Goal: Task Accomplishment & Management: Complete application form

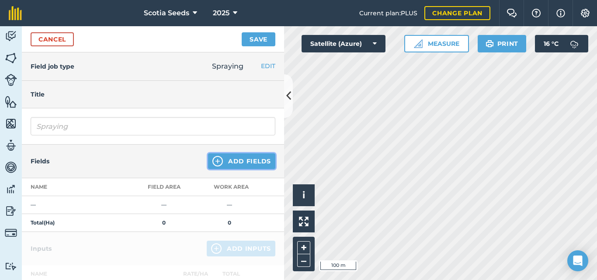
click at [222, 156] on button "Add Fields" at bounding box center [241, 161] width 67 height 16
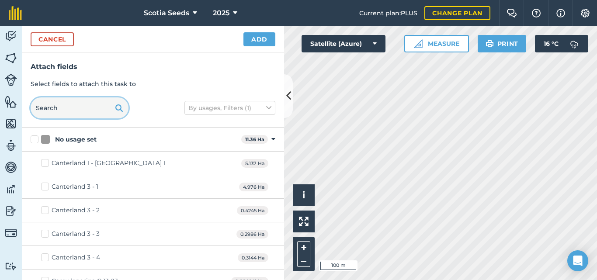
click at [57, 100] on input "text" at bounding box center [80, 107] width 98 height 21
type input "canterland"
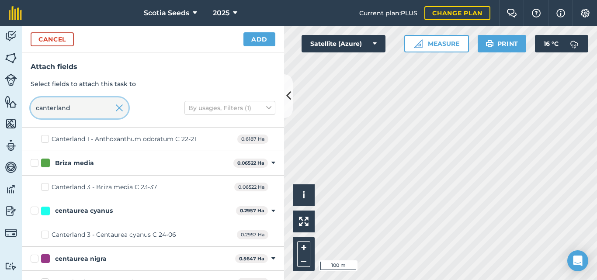
scroll to position [471, 0]
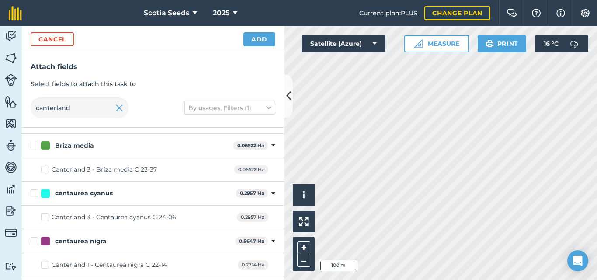
click at [36, 144] on label "Briza media" at bounding box center [130, 145] width 199 height 9
click at [36, 144] on input "Briza media" at bounding box center [34, 144] width 6 height 6
checkbox input "true"
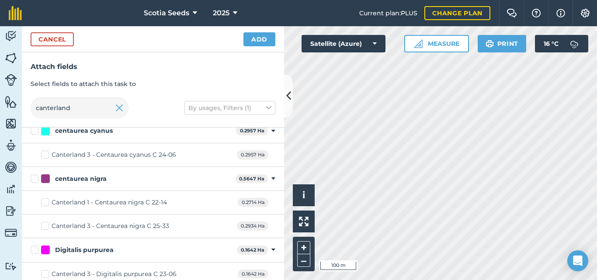
scroll to position [541, 0]
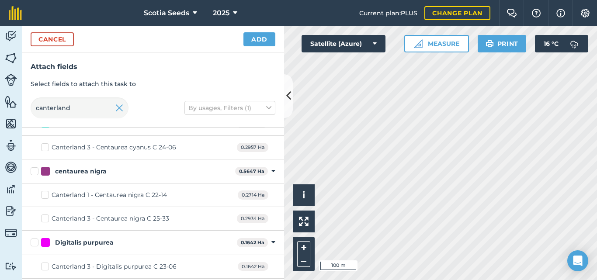
click at [45, 146] on label "Canterland 3 - Centaurea cyanus C 24-06" at bounding box center [108, 147] width 135 height 9
click at [45, 146] on input "Canterland 3 - Centaurea cyanus C 24-06" at bounding box center [44, 146] width 6 height 6
checkbox input "true"
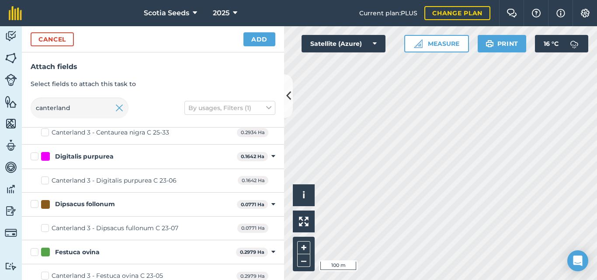
scroll to position [646, 0]
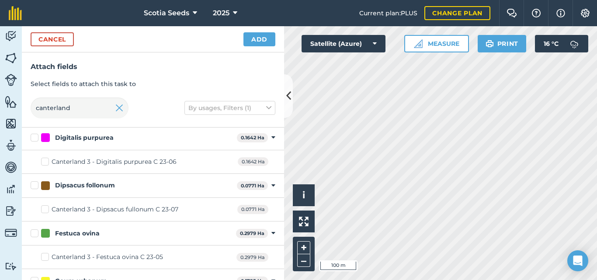
click at [33, 139] on label "Digitalis purpurea" at bounding box center [132, 137] width 203 height 9
click at [33, 139] on input "Digitalis purpurea" at bounding box center [34, 136] width 6 height 6
checkbox input "true"
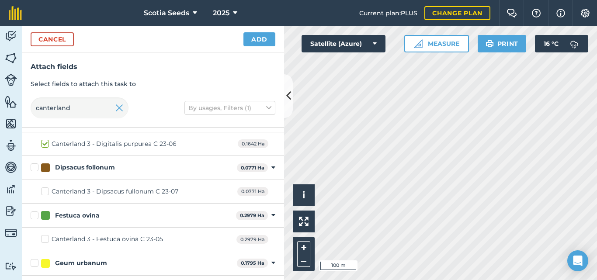
scroll to position [681, 0]
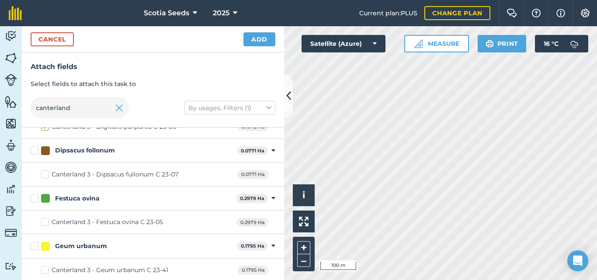
click at [36, 149] on label "Dipsacus follonum" at bounding box center [132, 150] width 203 height 9
click at [36, 149] on input "Dipsacus follonum" at bounding box center [34, 149] width 6 height 6
checkbox input "true"
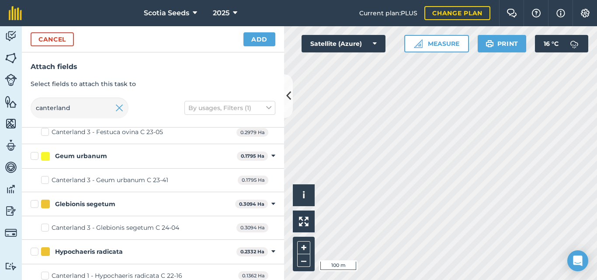
scroll to position [785, 0]
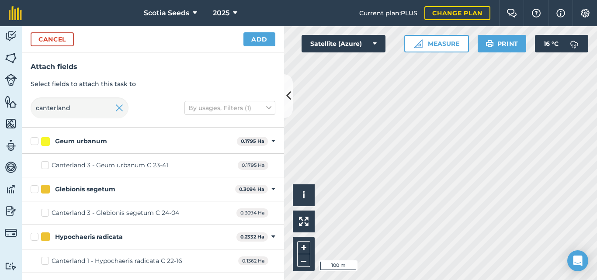
click at [33, 193] on label "Glebionis segetum" at bounding box center [131, 189] width 201 height 9
click at [33, 191] on input "Glebionis segetum" at bounding box center [34, 188] width 6 height 6
checkbox input "true"
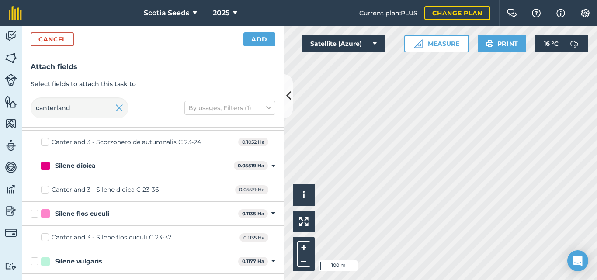
scroll to position [1537, 0]
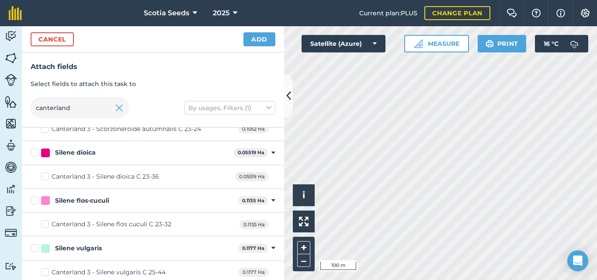
click at [35, 152] on label "Silene dioica" at bounding box center [131, 152] width 200 height 9
click at [35, 152] on input "Silene dioica" at bounding box center [34, 151] width 6 height 6
checkbox input "true"
click at [34, 204] on label "Silene flos-cuculi" at bounding box center [133, 200] width 204 height 9
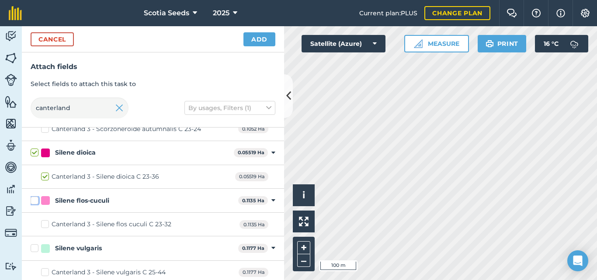
click at [34, 202] on input "Silene flos-cuculi" at bounding box center [34, 199] width 6 height 6
checkbox input "true"
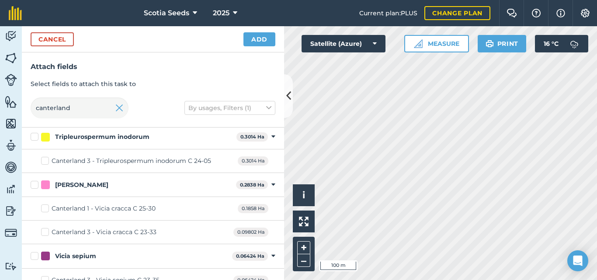
scroll to position [1804, 0]
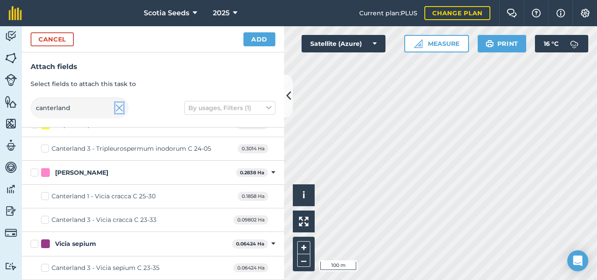
click at [120, 107] on img at bounding box center [119, 108] width 8 height 10
checkbox input "false"
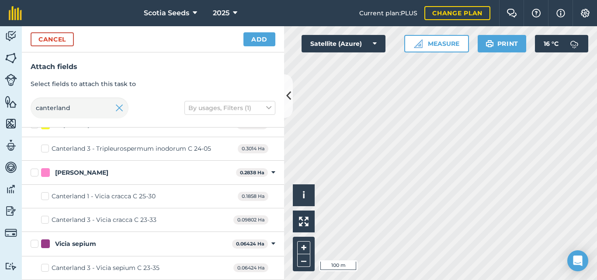
checkbox input "false"
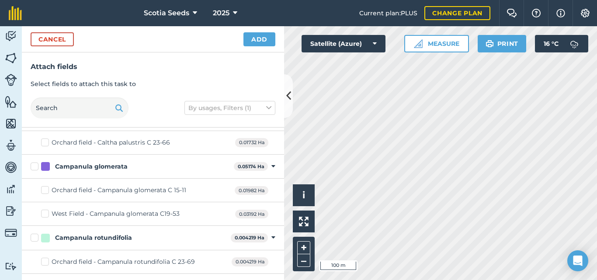
scroll to position [8114, 0]
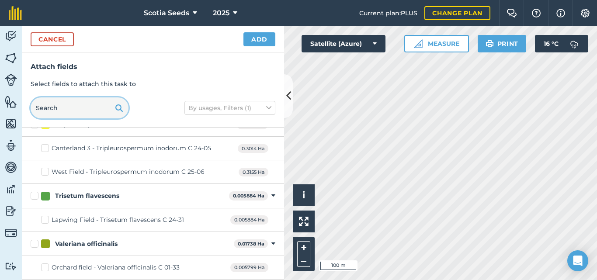
click at [85, 108] on input "text" at bounding box center [80, 107] width 98 height 21
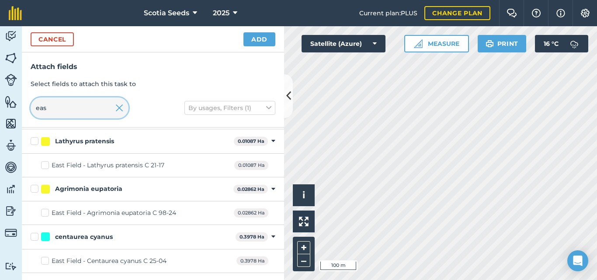
scroll to position [70, 0]
type input "eas"
click at [32, 144] on label "Lathyrus pratensis" at bounding box center [131, 140] width 200 height 9
click at [32, 142] on input "Lathyrus pratensis" at bounding box center [34, 139] width 6 height 6
checkbox input "true"
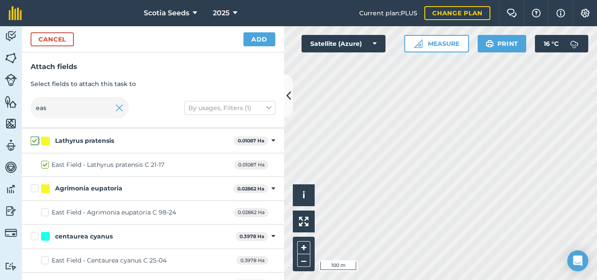
checkbox input "true"
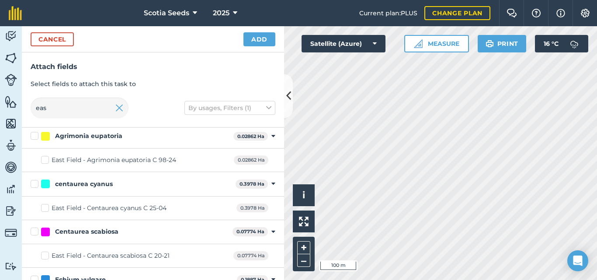
scroll to position [140, 0]
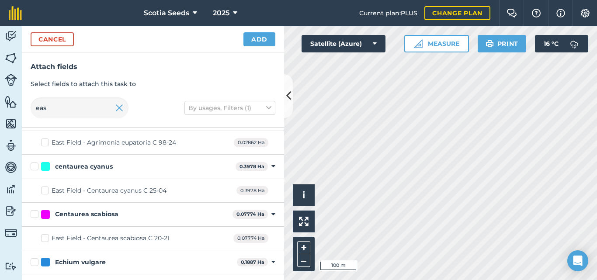
click at [32, 167] on label "centaurea cyanus" at bounding box center [131, 166] width 201 height 9
click at [32, 167] on input "centaurea cyanus" at bounding box center [34, 165] width 6 height 6
checkbox input "true"
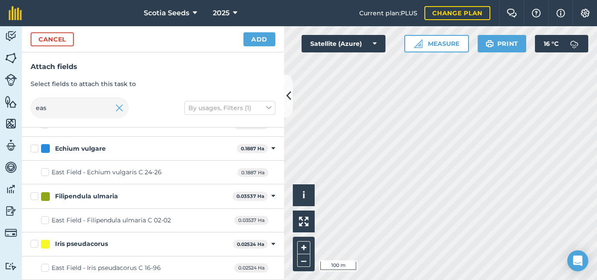
scroll to position [262, 0]
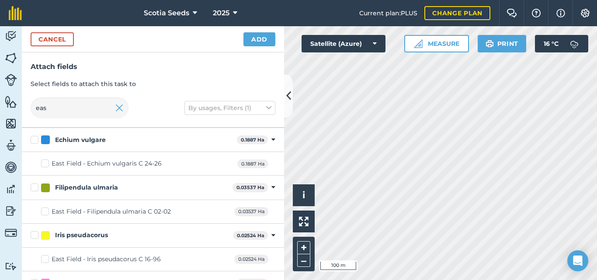
click at [34, 142] on label "Echium vulgare" at bounding box center [132, 139] width 203 height 9
click at [34, 141] on input "Echium vulgare" at bounding box center [34, 138] width 6 height 6
checkbox input "true"
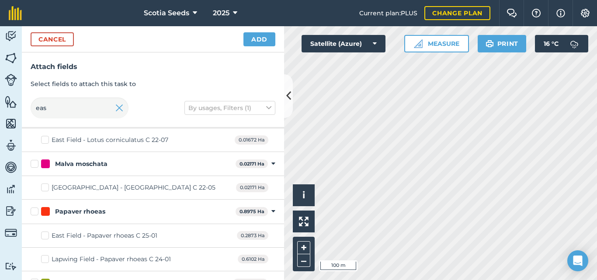
scroll to position [542, 0]
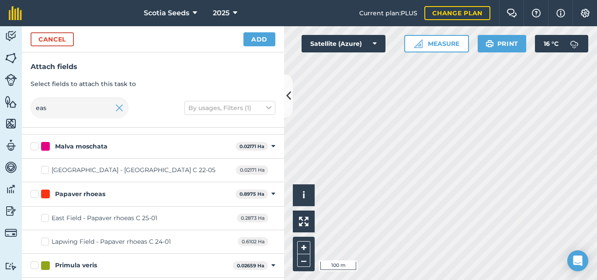
click at [46, 219] on label "East Field - Papaver rhoeas C 25-01" at bounding box center [99, 218] width 116 height 9
click at [46, 219] on input "East Field - Papaver rhoeas C 25-01" at bounding box center [44, 217] width 6 height 6
checkbox input "true"
click at [48, 240] on label "Lapwing Field - Papaver rhoeas C 24-01" at bounding box center [106, 241] width 130 height 9
click at [47, 240] on input "Lapwing Field - Papaver rhoeas C 24-01" at bounding box center [44, 240] width 6 height 6
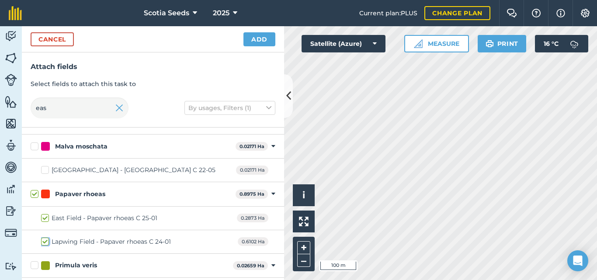
checkbox input "true"
click at [48, 240] on label "Lapwing Field - Papaver rhoeas C 24-01" at bounding box center [106, 241] width 130 height 9
click at [47, 240] on input "Lapwing Field - Papaver rhoeas C 24-01" at bounding box center [44, 240] width 6 height 6
checkbox input "false"
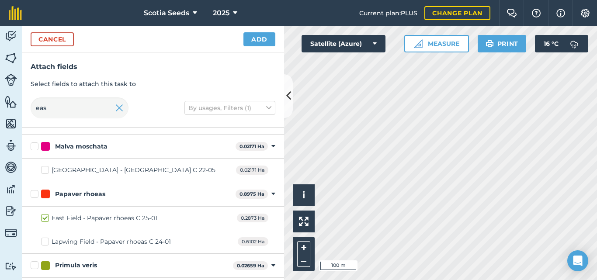
checkbox input "false"
click at [47, 242] on label "Lapwing Field - Papaver rhoeas C 24-01" at bounding box center [106, 241] width 130 height 9
click at [47, 242] on input "Lapwing Field - Papaver rhoeas C 24-01" at bounding box center [44, 240] width 6 height 6
checkbox input "true"
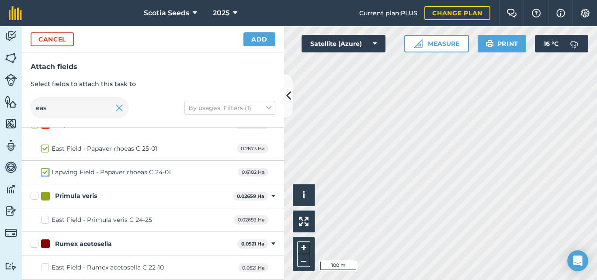
scroll to position [612, 0]
click at [46, 222] on label "East Field - Primula veris C 24-25" at bounding box center [96, 219] width 111 height 9
click at [46, 221] on input "East Field - Primula veris C 24-25" at bounding box center [44, 218] width 6 height 6
checkbox input "true"
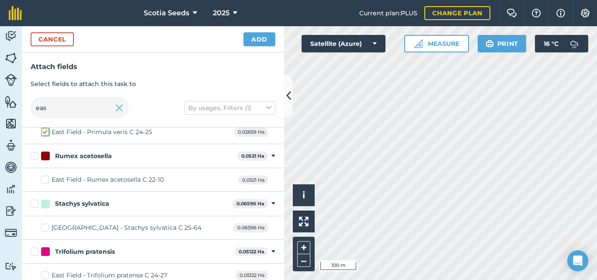
scroll to position [707, 0]
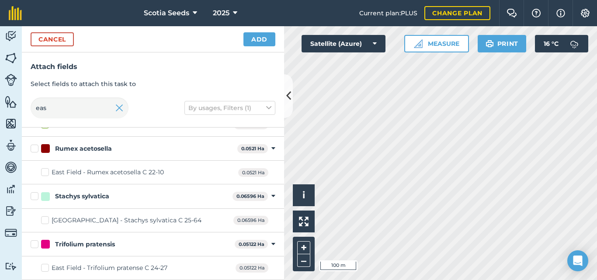
click at [46, 267] on label "East Field - Trifolium pratense C 24-27" at bounding box center [104, 268] width 126 height 9
click at [46, 267] on input "East Field - Trifolium pratense C 24-27" at bounding box center [44, 267] width 6 height 6
checkbox input "true"
click at [264, 43] on button "Add" at bounding box center [259, 39] width 32 height 14
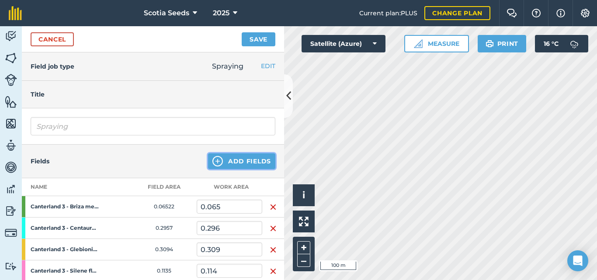
click at [219, 159] on button "Add Fields" at bounding box center [241, 161] width 67 height 16
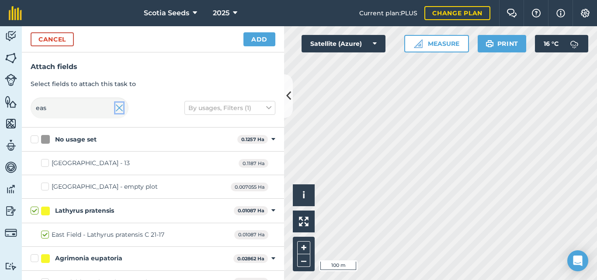
click at [118, 110] on img at bounding box center [119, 108] width 8 height 10
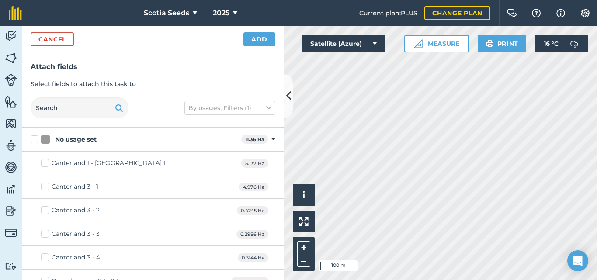
checkbox input "false"
click at [101, 107] on input "text" at bounding box center [80, 107] width 98 height 21
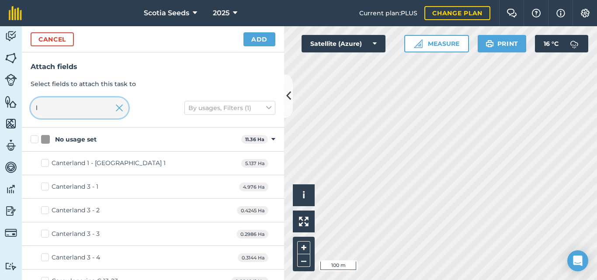
type input "la"
checkbox input "true"
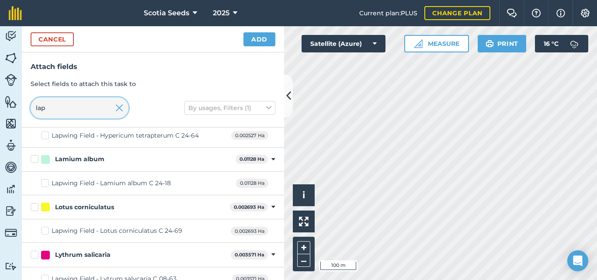
scroll to position [1180, 0]
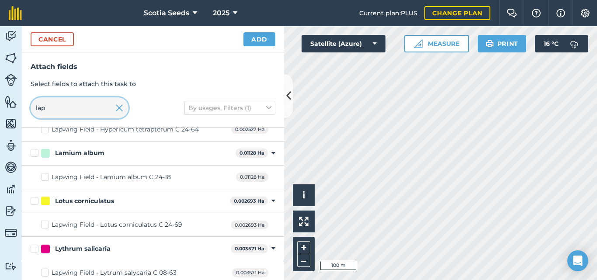
type input "lap"
click at [47, 180] on label "Lapwing Field - Lamium album C 24-18" at bounding box center [106, 177] width 130 height 9
click at [47, 178] on input "Lapwing Field - Lamium album C 24-18" at bounding box center [44, 176] width 6 height 6
checkbox input "true"
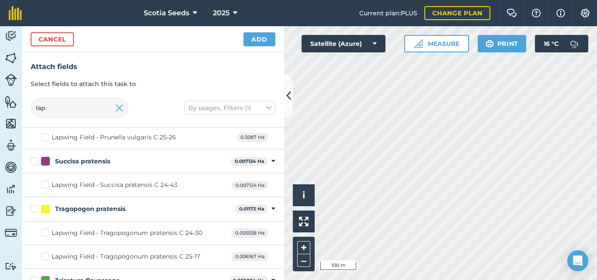
scroll to position [1667, 0]
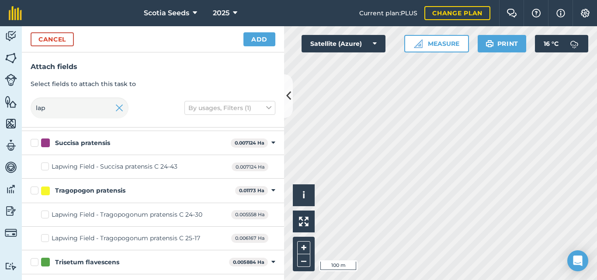
click at [45, 216] on label "Lapwing Field - Tragopogonum pratensis C 24-30" at bounding box center [121, 214] width 161 height 9
click at [45, 216] on input "Lapwing Field - Tragopogonum pratensis C 24-30" at bounding box center [44, 213] width 6 height 6
click at [43, 216] on label "Lapwing Field - Tragopogonum pratensis C 24-30" at bounding box center [121, 214] width 161 height 9
click at [43, 216] on input "Lapwing Field - Tragopogonum pratensis C 24-30" at bounding box center [44, 213] width 6 height 6
checkbox input "false"
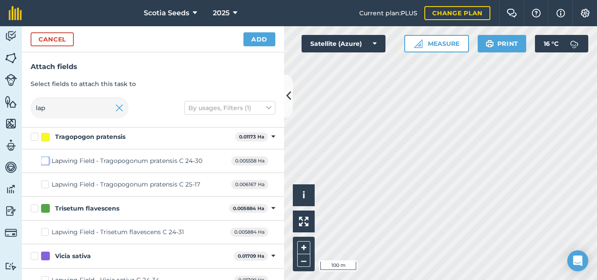
scroll to position [1733, 0]
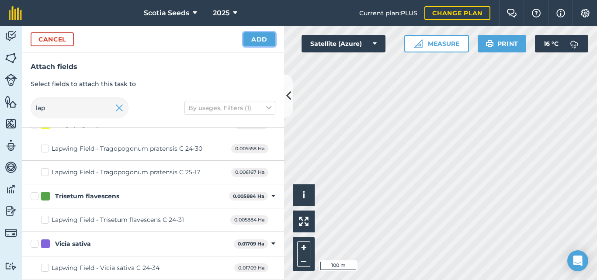
click at [257, 42] on button "Add" at bounding box center [259, 39] width 32 height 14
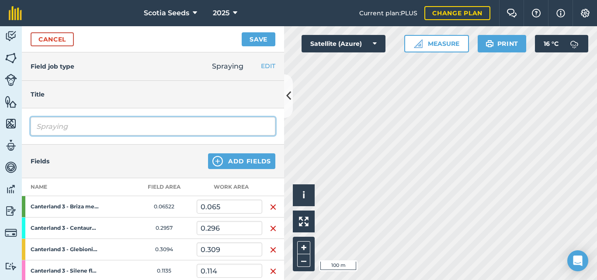
click at [83, 124] on input "Spraying" at bounding box center [153, 126] width 245 height 18
type input "S"
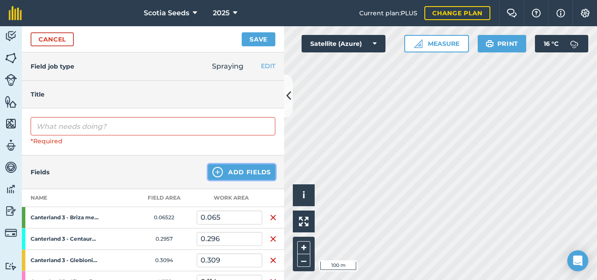
click at [220, 168] on button "Add Fields" at bounding box center [241, 172] width 67 height 16
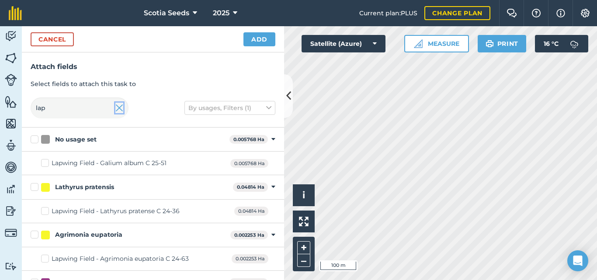
click at [121, 107] on img at bounding box center [119, 108] width 8 height 10
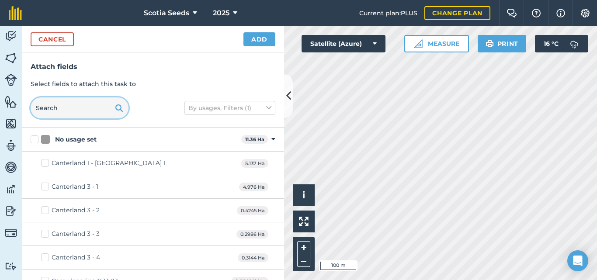
click at [92, 110] on input "text" at bounding box center [80, 107] width 98 height 21
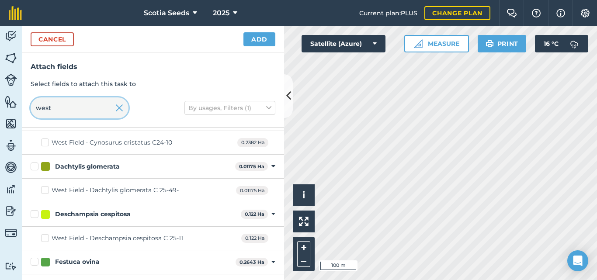
scroll to position [0, 0]
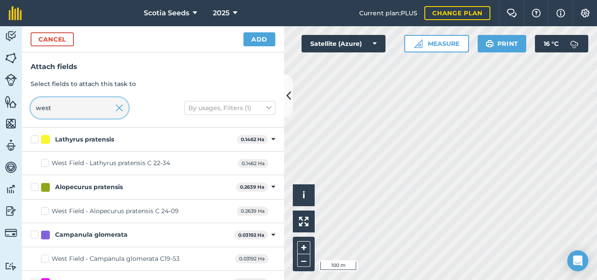
type input "west"
click at [44, 163] on label "West Field - Lathyrus pratensis C 22-34" at bounding box center [105, 163] width 129 height 9
click at [44, 163] on input "West Field - Lathyrus pratensis C 22-34" at bounding box center [44, 162] width 6 height 6
checkbox input "true"
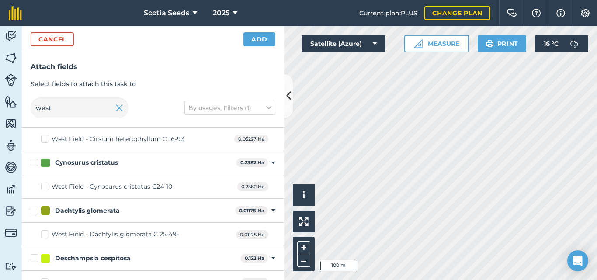
scroll to position [186, 0]
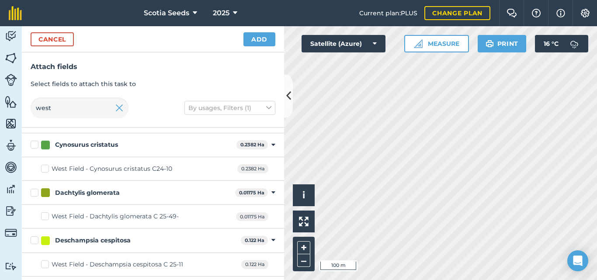
click at [32, 144] on label "Cynosurus cristatus" at bounding box center [132, 144] width 202 height 9
click at [32, 144] on input "Cynosurus cristatus" at bounding box center [34, 143] width 6 height 6
checkbox input "true"
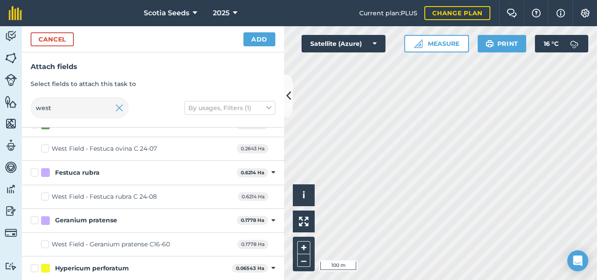
scroll to position [327, 0]
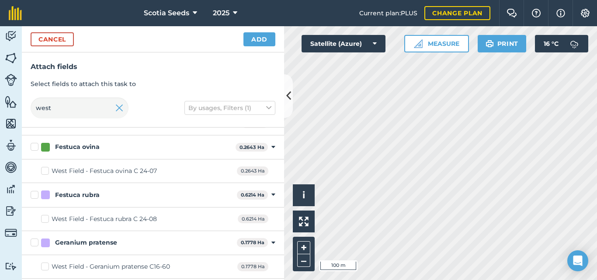
click at [32, 149] on label "Festuca ovina" at bounding box center [131, 146] width 201 height 9
click at [32, 148] on input "Festuca ovina" at bounding box center [34, 145] width 6 height 6
checkbox input "true"
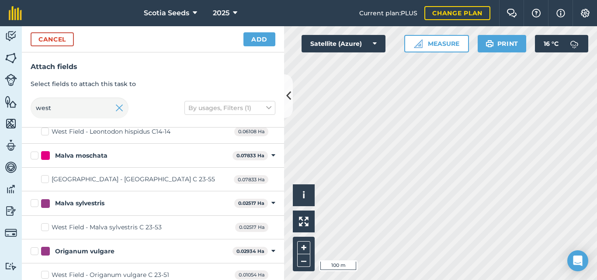
scroll to position [619, 0]
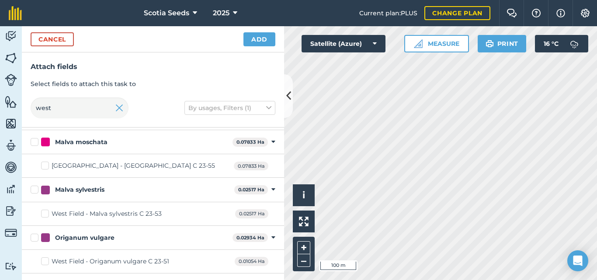
click at [32, 144] on label "Malva moschata" at bounding box center [130, 142] width 198 height 9
click at [32, 143] on input "Malva moschata" at bounding box center [34, 141] width 6 height 6
checkbox input "true"
click at [32, 144] on label "Malva moschata" at bounding box center [130, 142] width 198 height 9
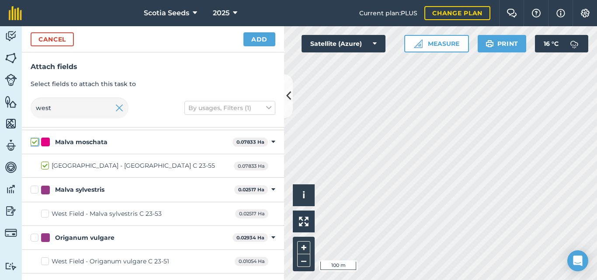
click at [32, 143] on input "Malva moschata" at bounding box center [34, 141] width 6 height 6
checkbox input "false"
click at [35, 188] on label "Malva sylvestris" at bounding box center [131, 189] width 200 height 9
click at [35, 188] on input "Malva sylvestris" at bounding box center [34, 188] width 6 height 6
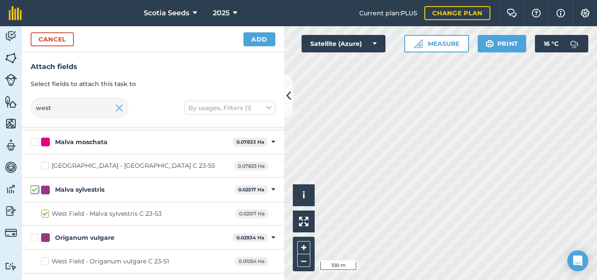
checkbox input "true"
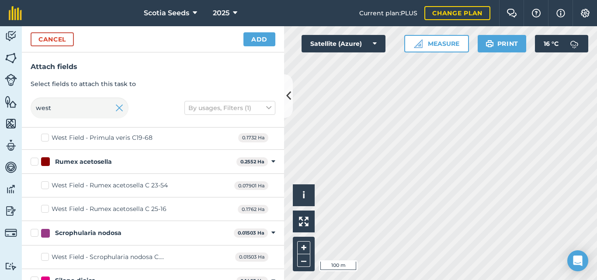
scroll to position [866, 0]
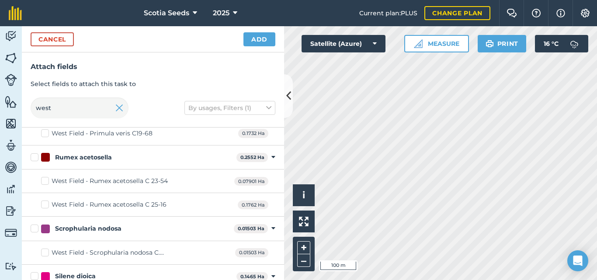
click at [45, 184] on label "West Field - Rumex acetosella C 23-54" at bounding box center [104, 181] width 127 height 9
click at [45, 182] on input "West Field - Rumex acetosella C 23-54" at bounding box center [44, 180] width 6 height 6
checkbox input "true"
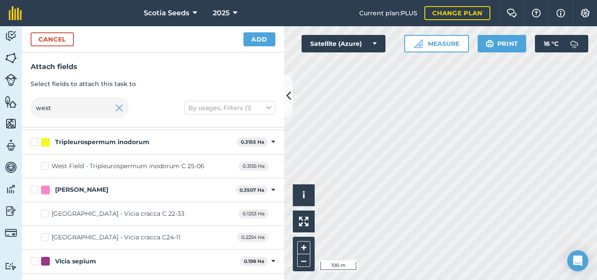
scroll to position [1233, 0]
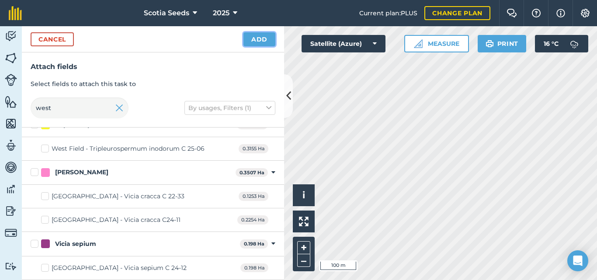
click at [255, 42] on button "Add" at bounding box center [259, 39] width 32 height 14
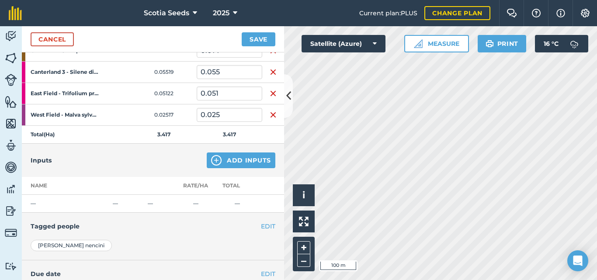
scroll to position [556, 0]
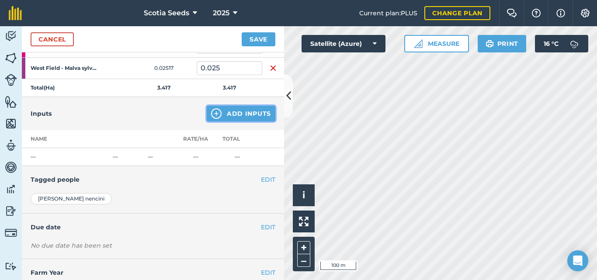
click at [236, 115] on button "Add Inputs" at bounding box center [241, 114] width 69 height 16
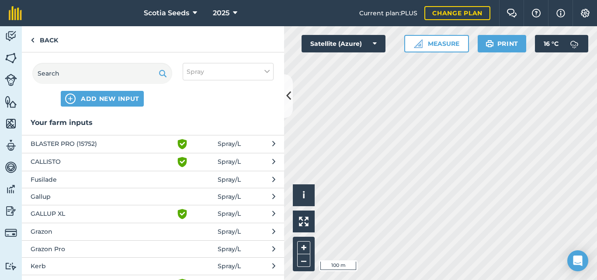
click at [59, 210] on span "GALLUP XL" at bounding box center [102, 214] width 143 height 10
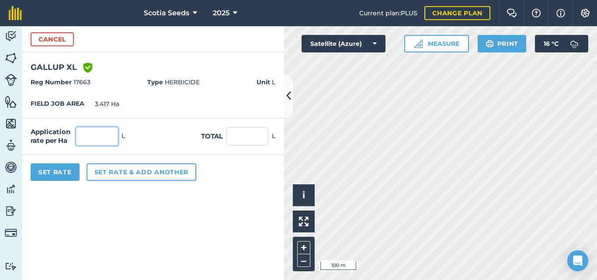
click at [107, 135] on input "text" at bounding box center [97, 136] width 42 height 18
type input "3"
type input "10.251"
click at [58, 171] on button "Set Rate" at bounding box center [55, 171] width 49 height 17
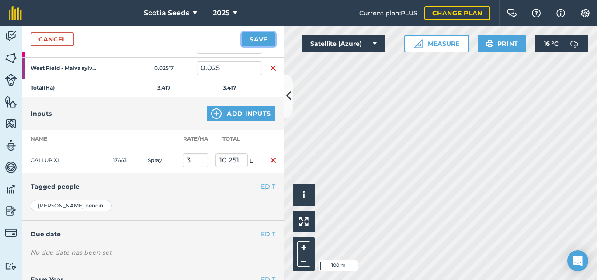
click at [255, 43] on button "Save" at bounding box center [259, 39] width 34 height 14
click at [263, 37] on button "Save" at bounding box center [259, 39] width 34 height 14
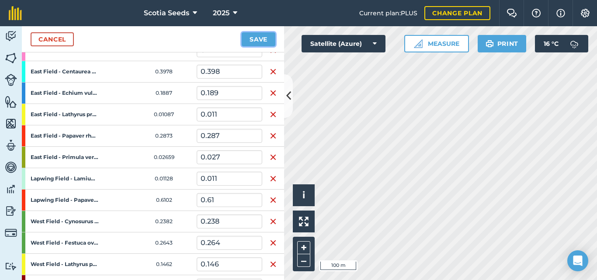
scroll to position [0, 0]
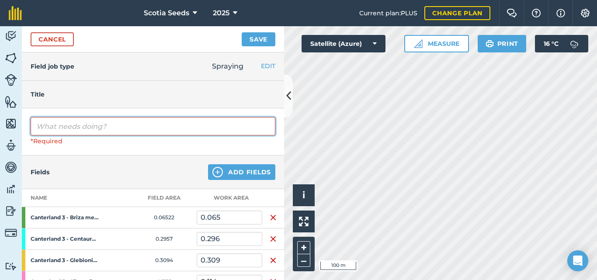
click at [116, 126] on input "text" at bounding box center [153, 126] width 245 height 18
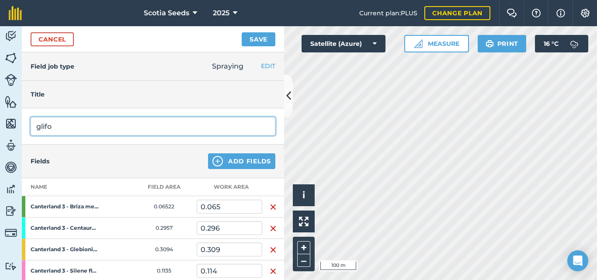
type input "glifo"
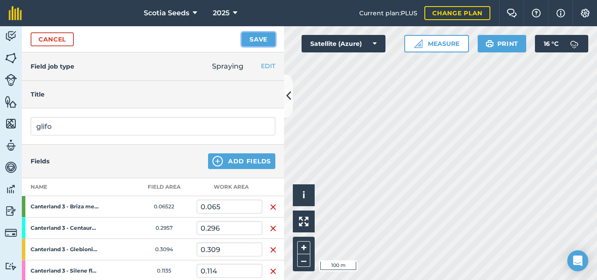
click at [248, 40] on button "Save" at bounding box center [259, 39] width 34 height 14
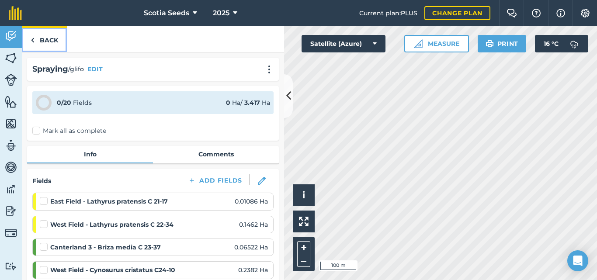
click at [38, 42] on link "Back" at bounding box center [44, 39] width 45 height 26
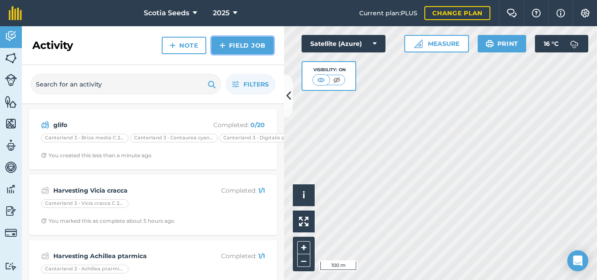
click at [239, 47] on link "Field Job" at bounding box center [243, 45] width 62 height 17
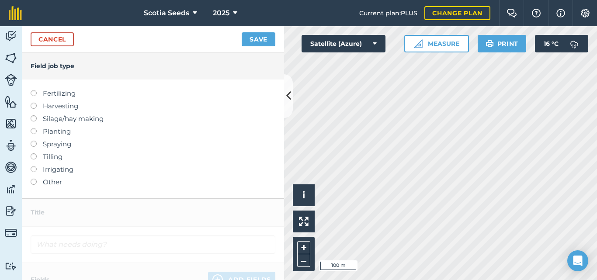
click at [55, 142] on label "Spraying" at bounding box center [153, 144] width 245 height 10
type input "Spraying"
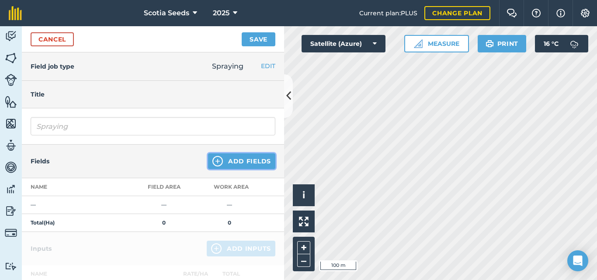
click at [212, 161] on img at bounding box center [217, 161] width 10 height 10
